Goal: Browse casually: Explore the website without a specific task or goal

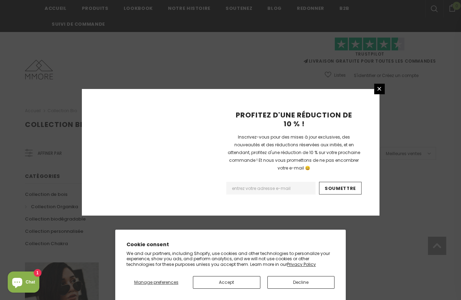
scroll to position [438, 0]
